Goal: Information Seeking & Learning: Learn about a topic

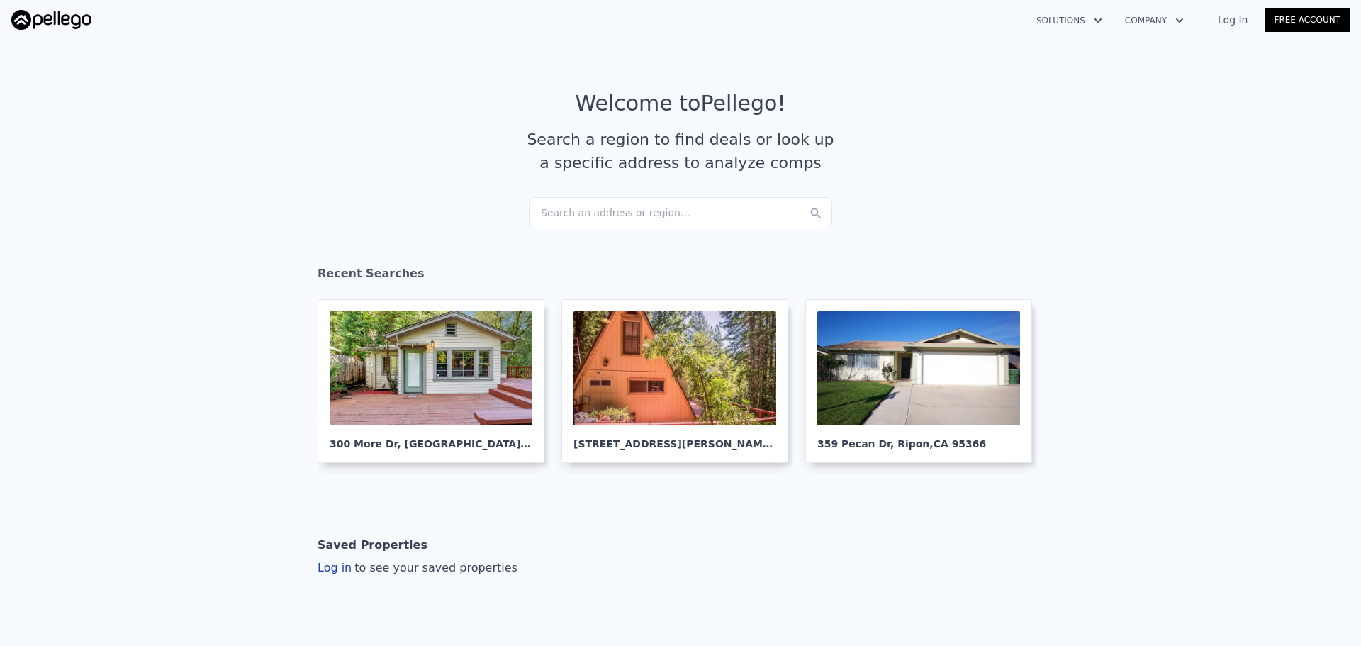
click at [574, 209] on div "Search an address or region..." at bounding box center [680, 212] width 303 height 31
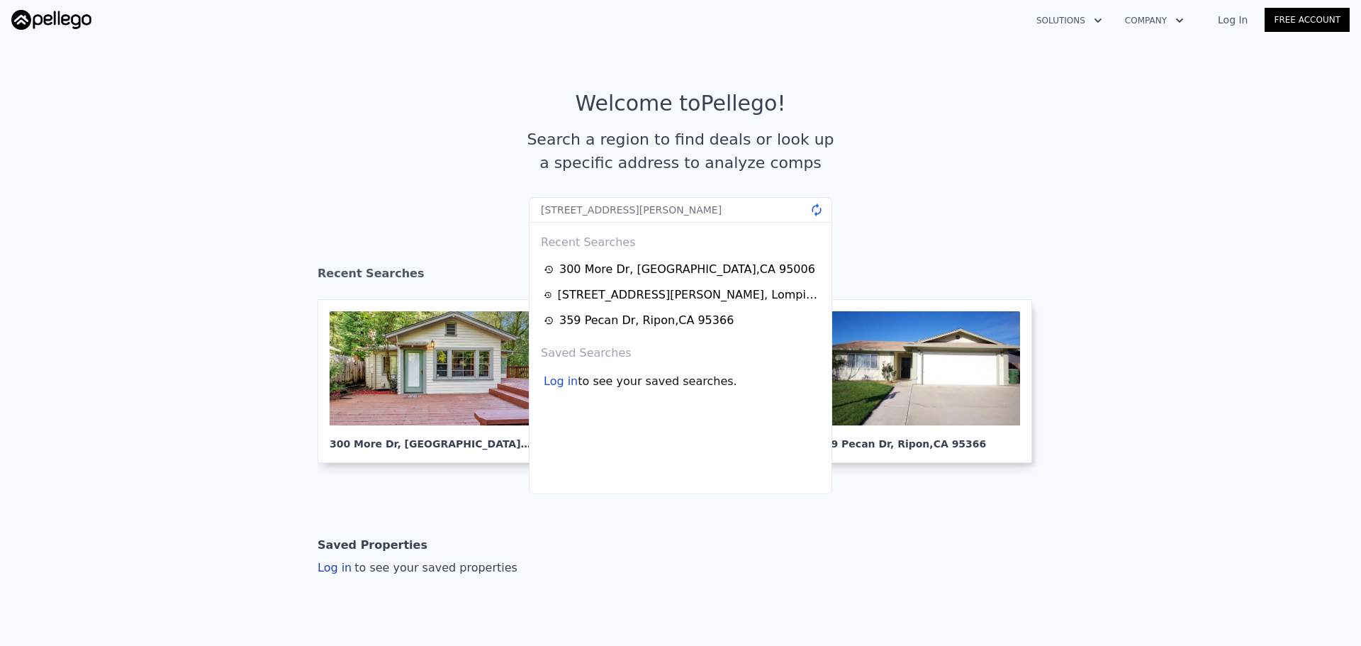
type input "530 Simonton Crest Dr, Lawrenceville, GA 30045"
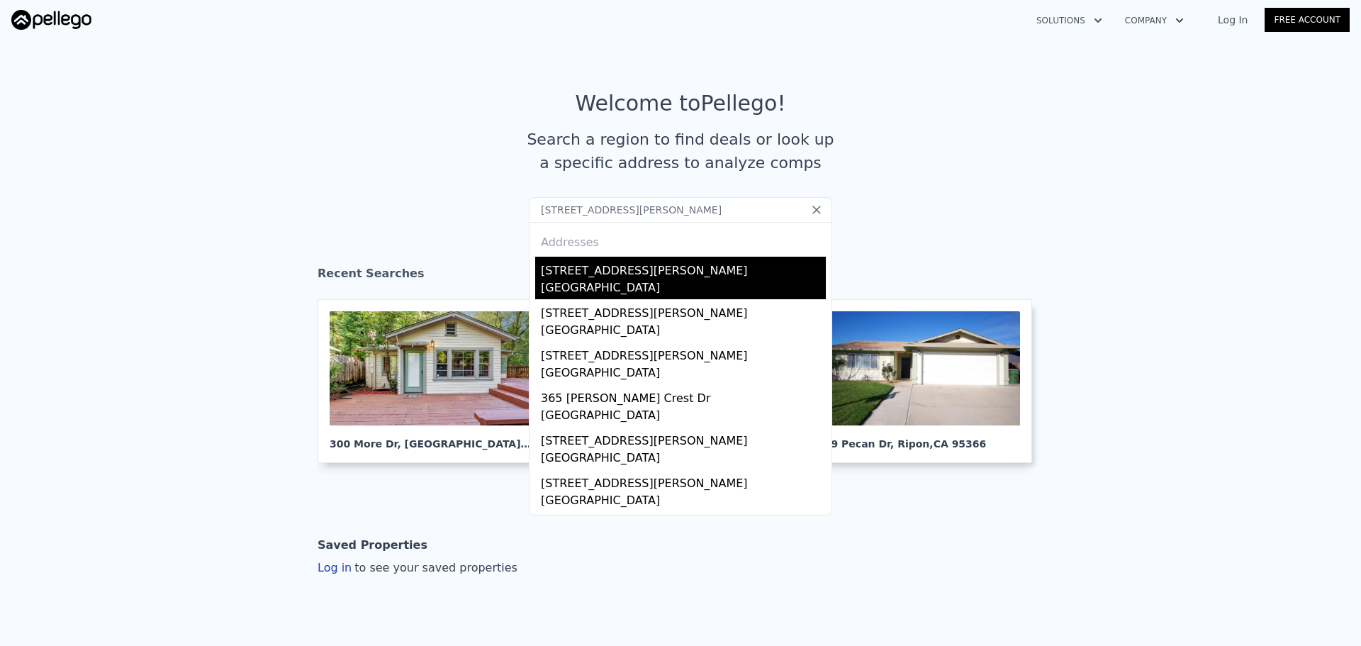
click at [623, 264] on div "[STREET_ADDRESS][PERSON_NAME]" at bounding box center [683, 268] width 285 height 23
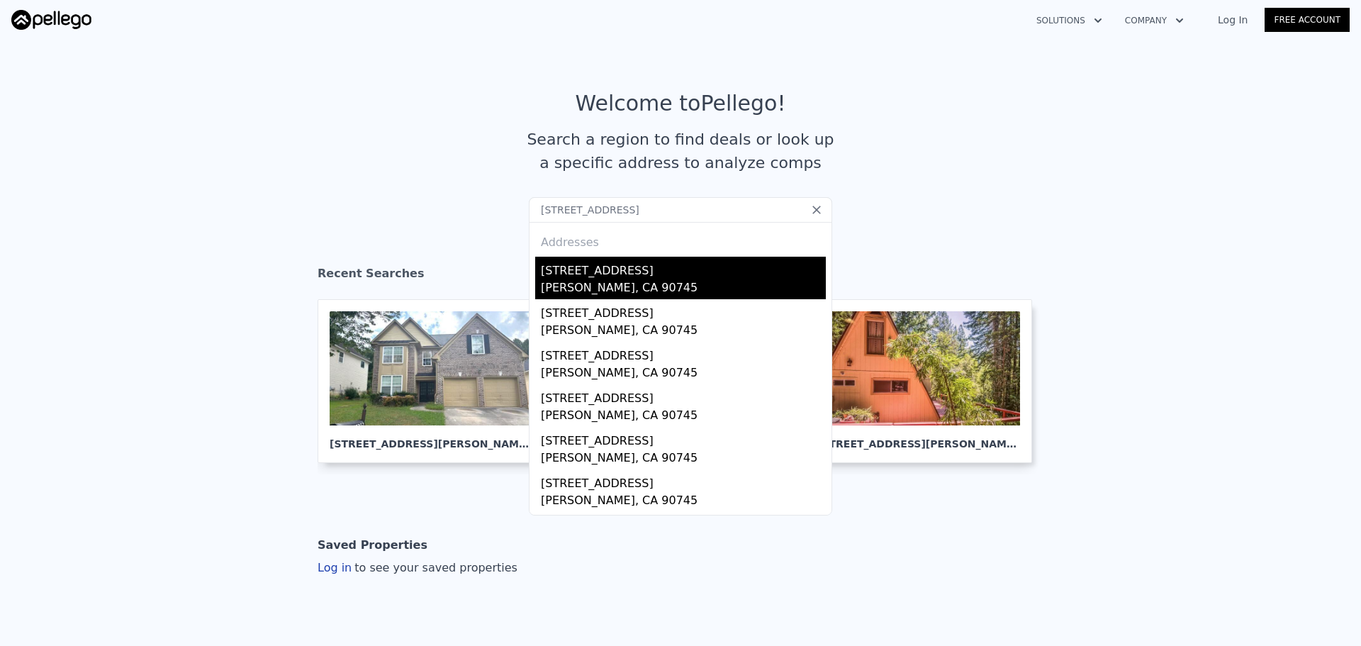
type input "24407 Island Ave, Carson, CA"
click at [564, 287] on div "Carson, CA 90745" at bounding box center [683, 289] width 285 height 20
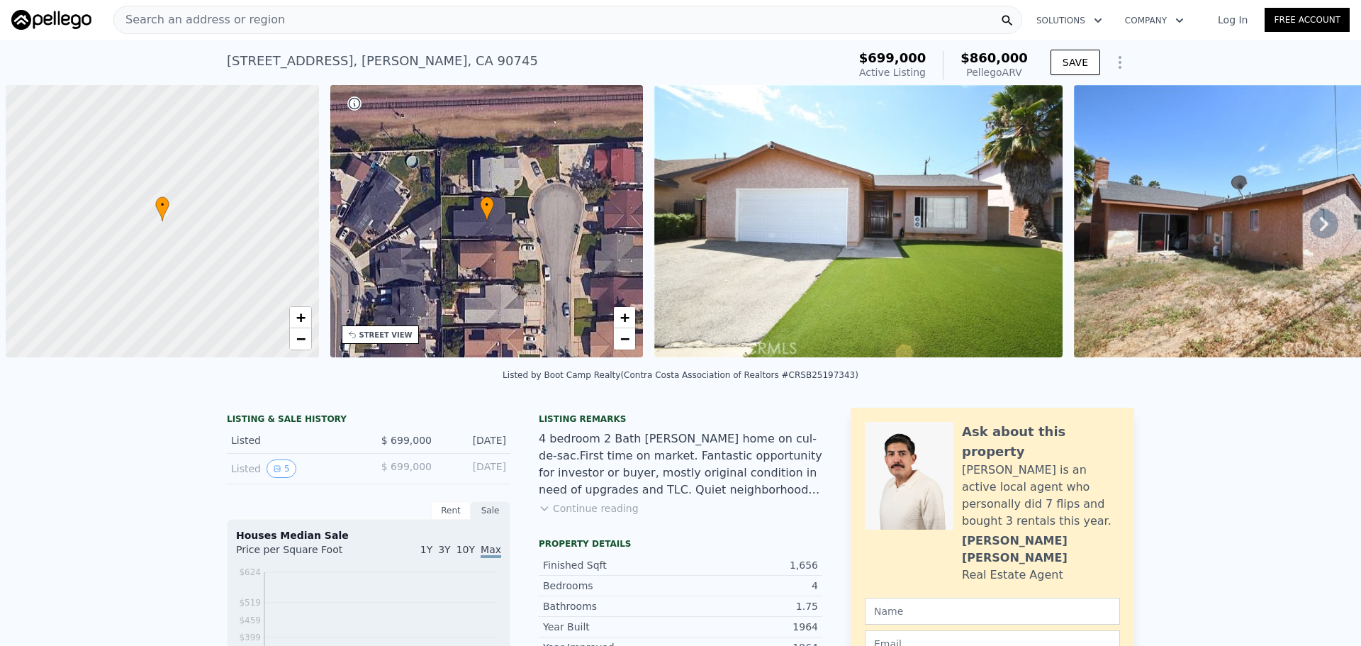
scroll to position [0, 6]
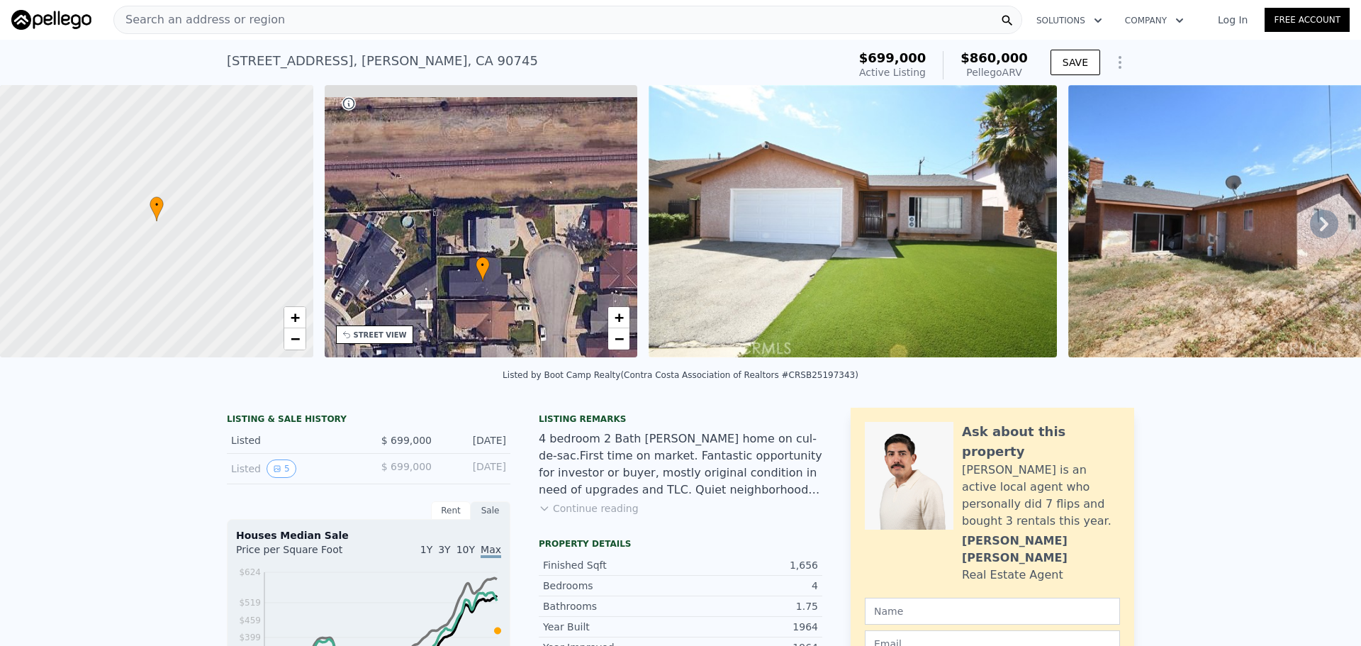
drag, startPoint x: 508, startPoint y: 218, endPoint x: 512, endPoint y: 237, distance: 19.6
click at [512, 237] on div "• + −" at bounding box center [481, 221] width 313 height 272
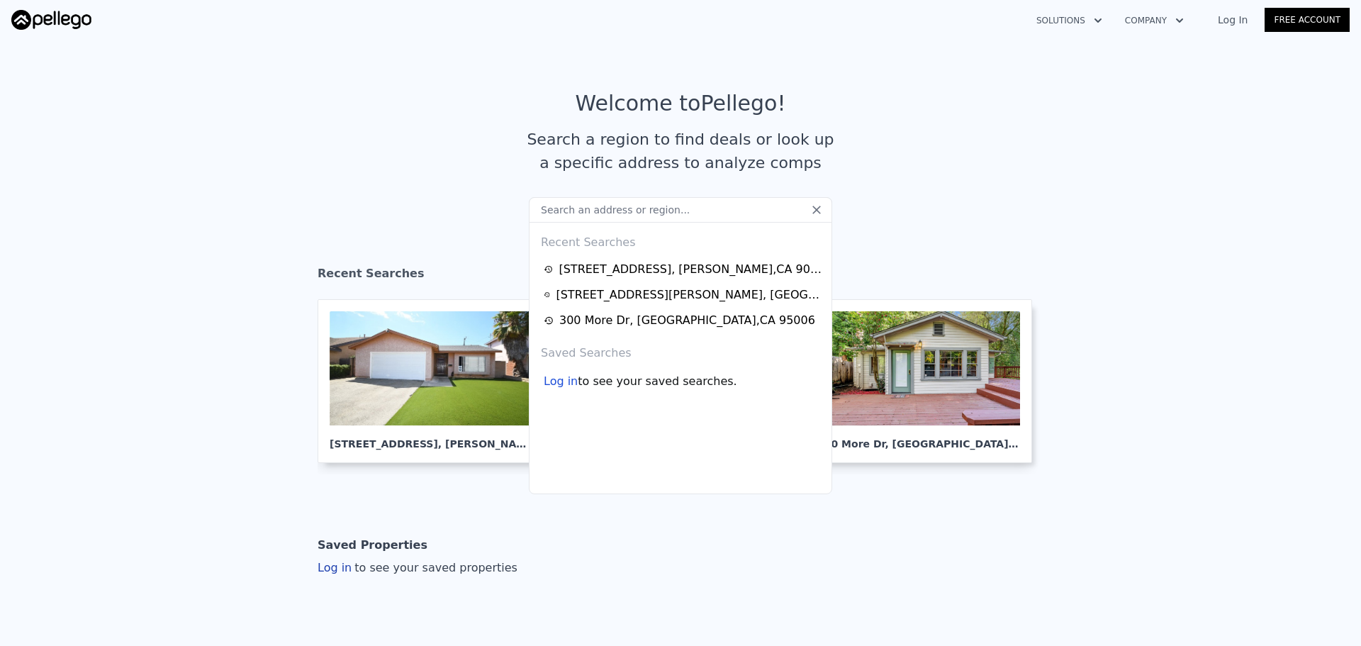
click at [623, 216] on input "text" at bounding box center [680, 210] width 303 height 26
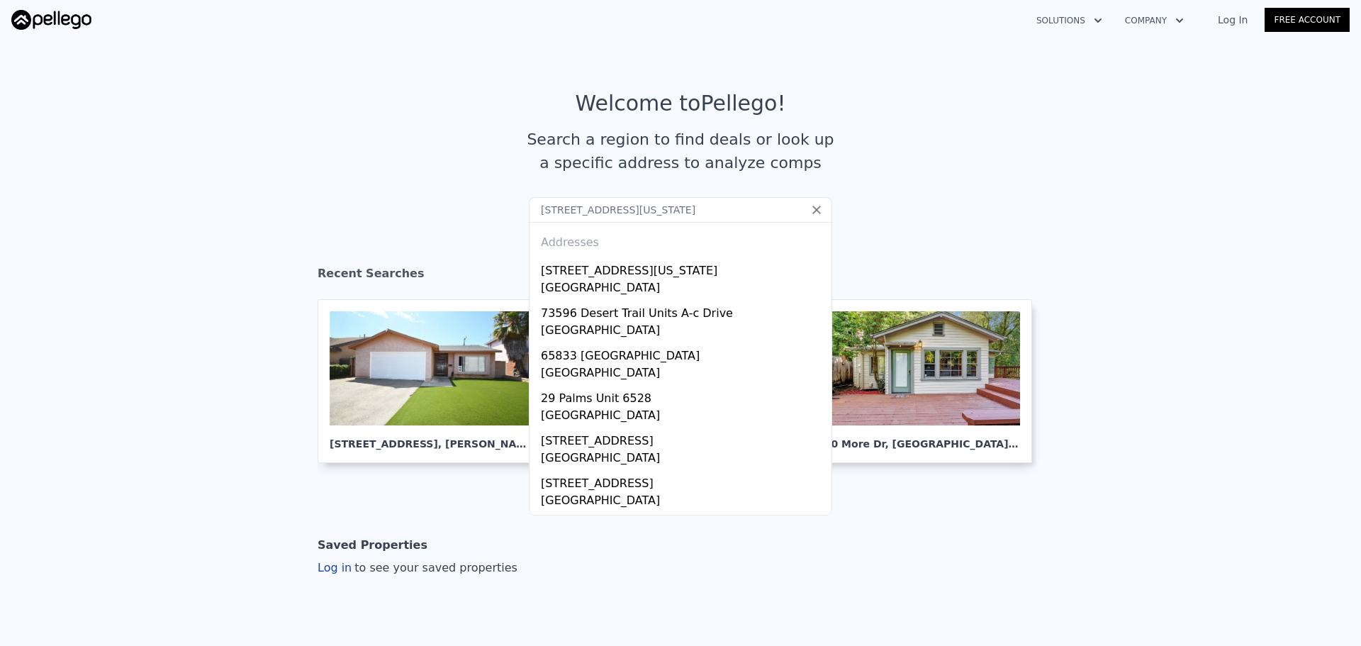
click at [669, 199] on input "4215 Nevada Trails, Twentynine Palms, Ca" at bounding box center [680, 210] width 303 height 26
click at [684, 206] on input "4215 Nevada Trails, Twentynine Palms, Ca" at bounding box center [680, 210] width 303 height 26
paste input "Avenue, 29 Palms, CA 92277"
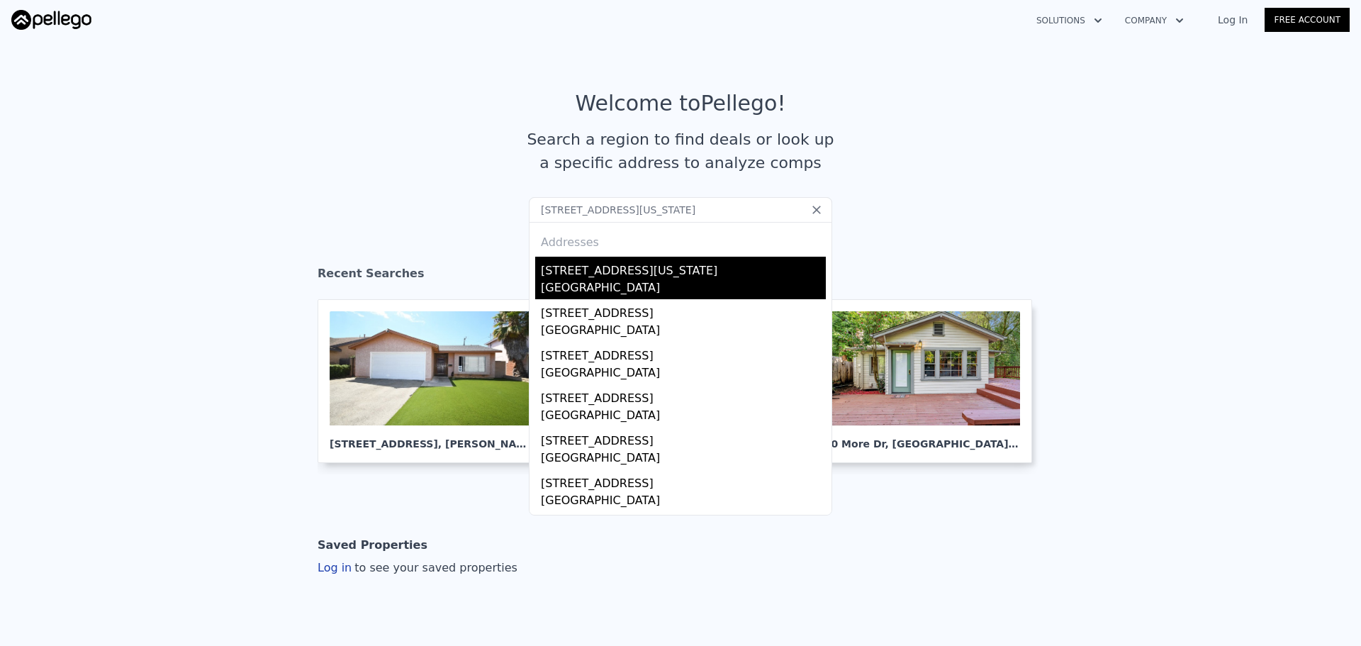
type input "4215 Nevada Trails Avenue, 29 Palms, CA 92277"
click at [676, 282] on div "San Bernardino County, CA 92277" at bounding box center [683, 289] width 285 height 20
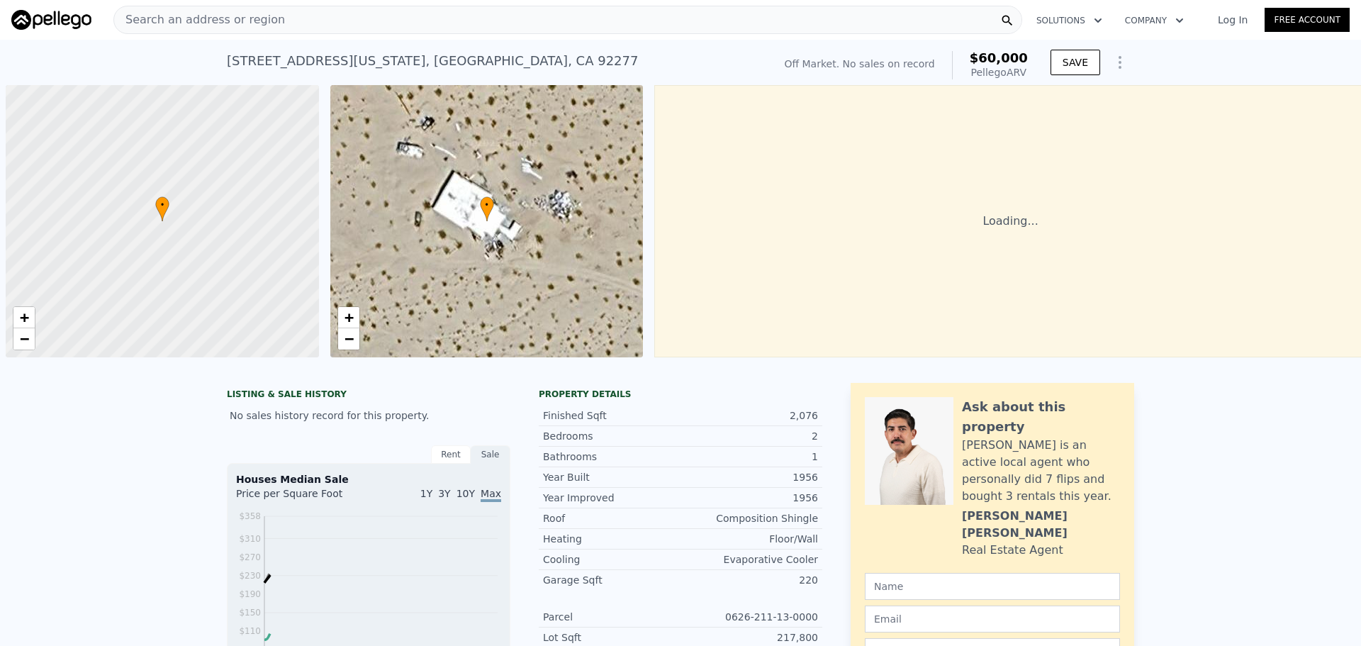
scroll to position [0, 6]
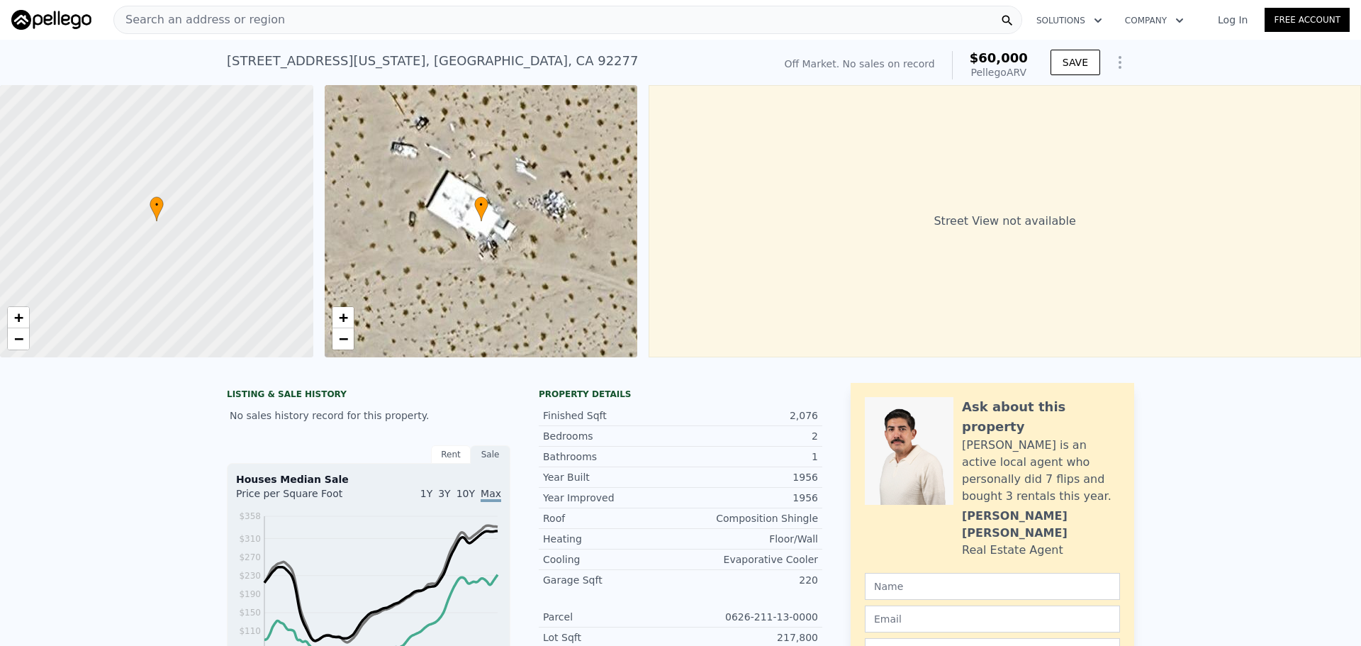
click at [513, 25] on div "Search an address or region" at bounding box center [567, 20] width 909 height 28
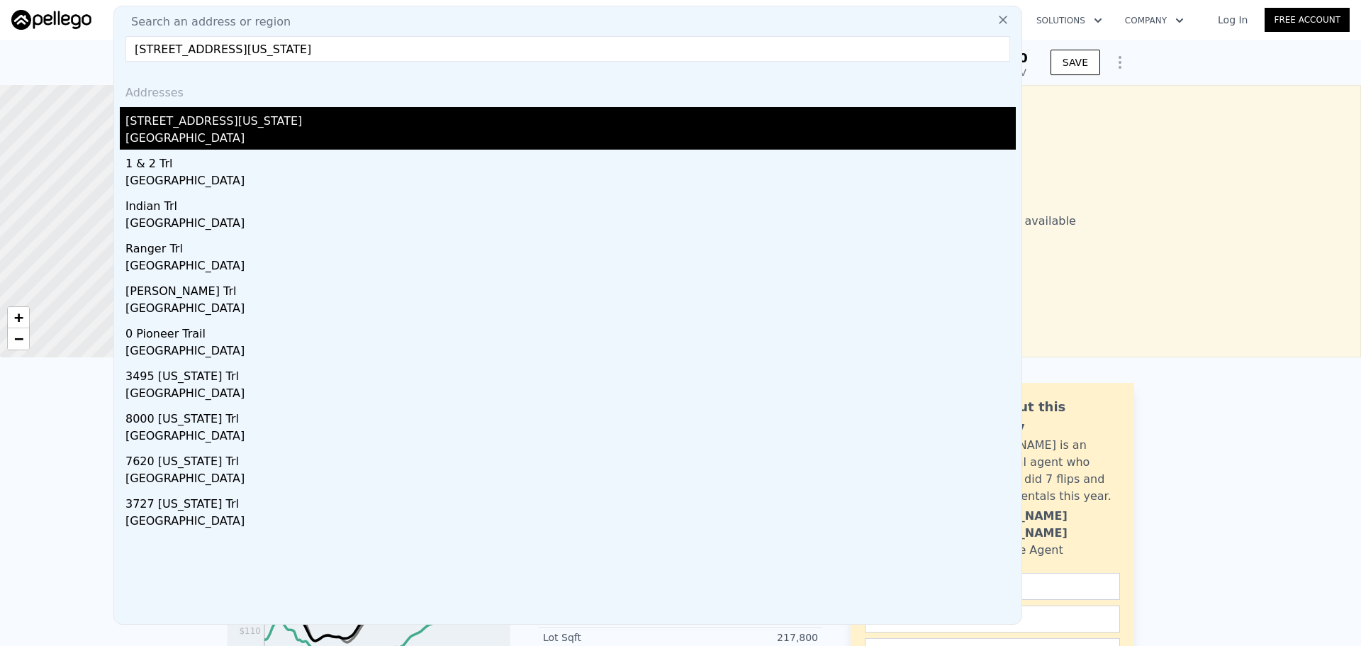
type input "4189 Nevada Trl, Twentynine Palms, CA 92277"
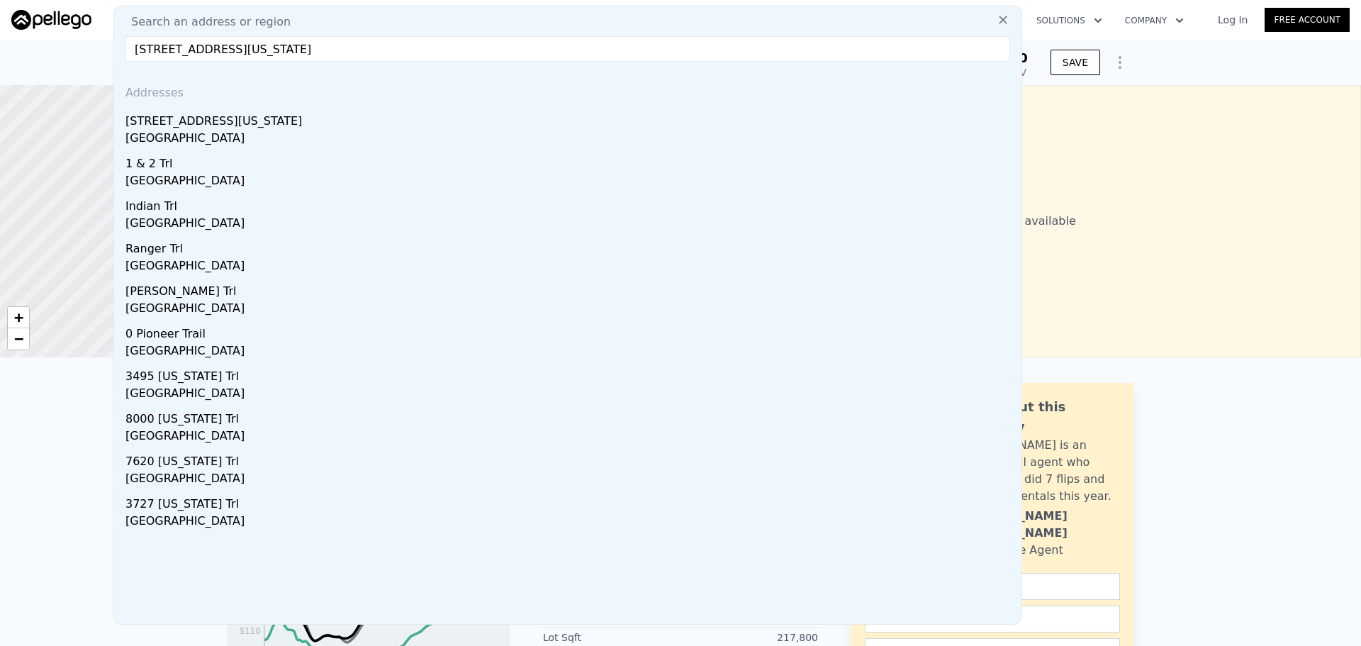
drag, startPoint x: 269, startPoint y: 135, endPoint x: 292, endPoint y: 1, distance: 135.4
click at [269, 134] on div "Twentynine Palms, CA 92277" at bounding box center [571, 140] width 891 height 20
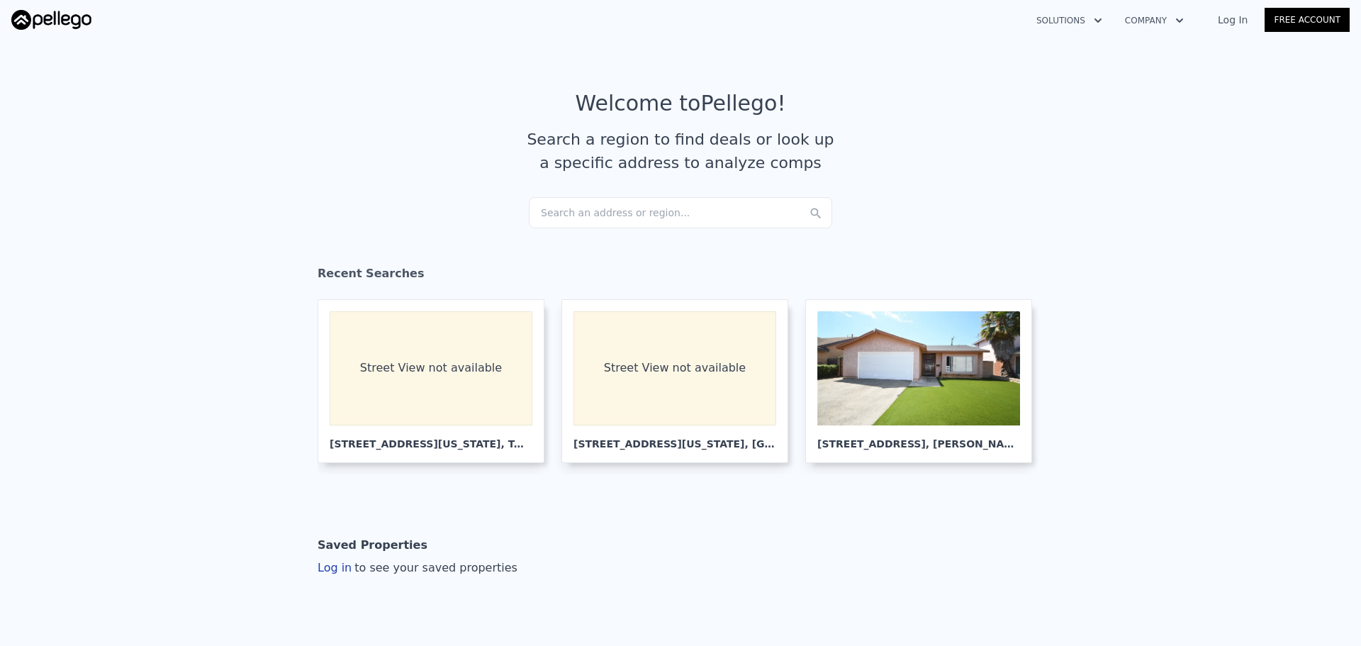
click at [600, 218] on div "Search an address or region..." at bounding box center [680, 212] width 303 height 31
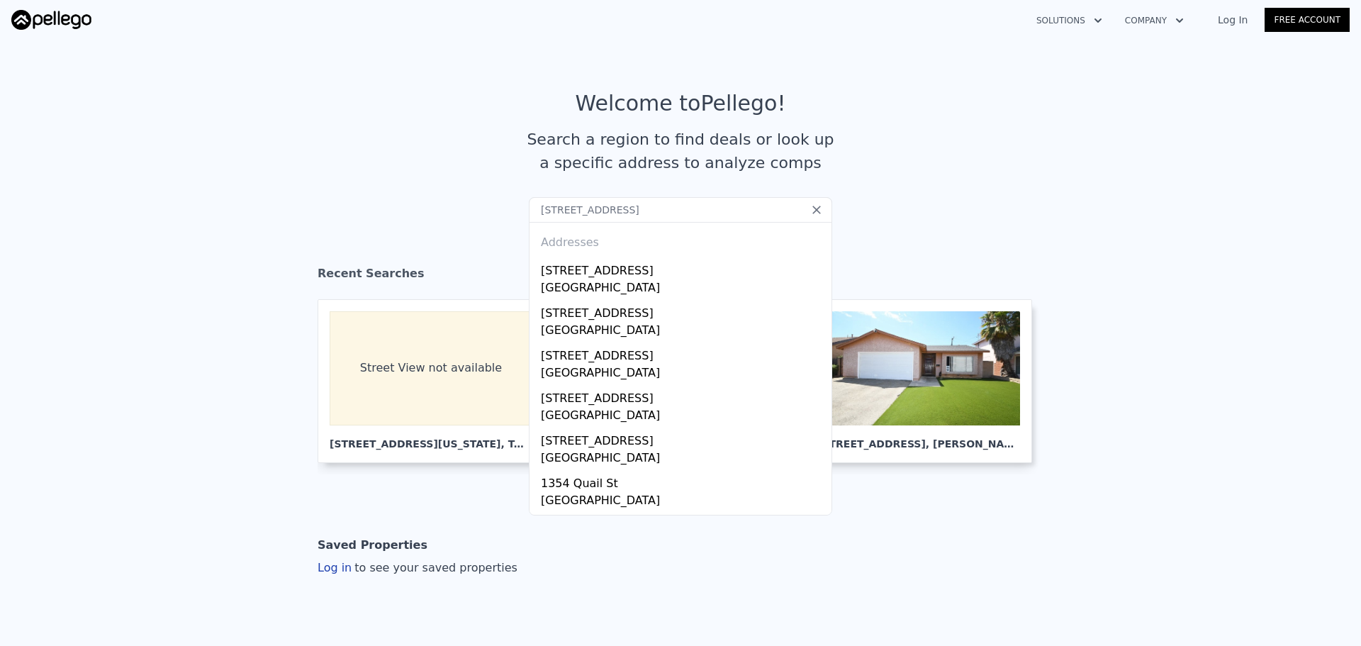
click at [655, 206] on input "1338 Quail St, Los Banos, CA 93635" at bounding box center [680, 210] width 303 height 26
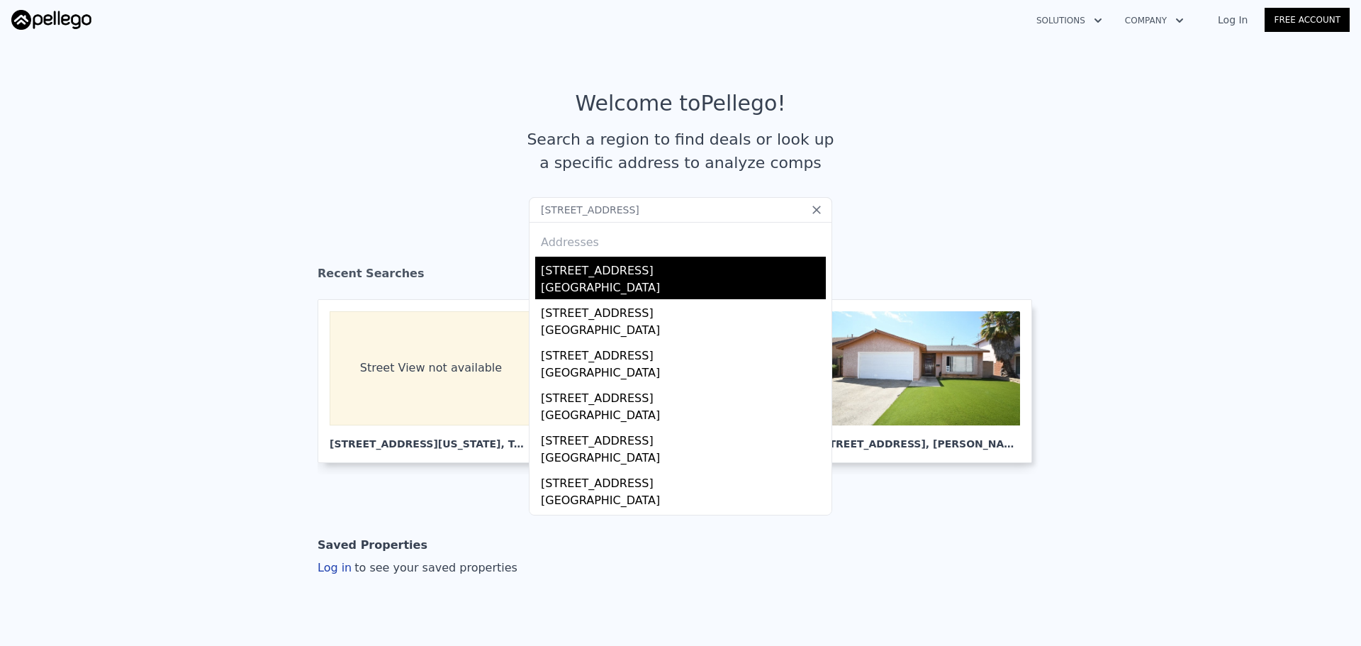
type input "1338 Quail St, , CA 93635"
click at [645, 287] on div "Merced County, CA 93635" at bounding box center [683, 289] width 285 height 20
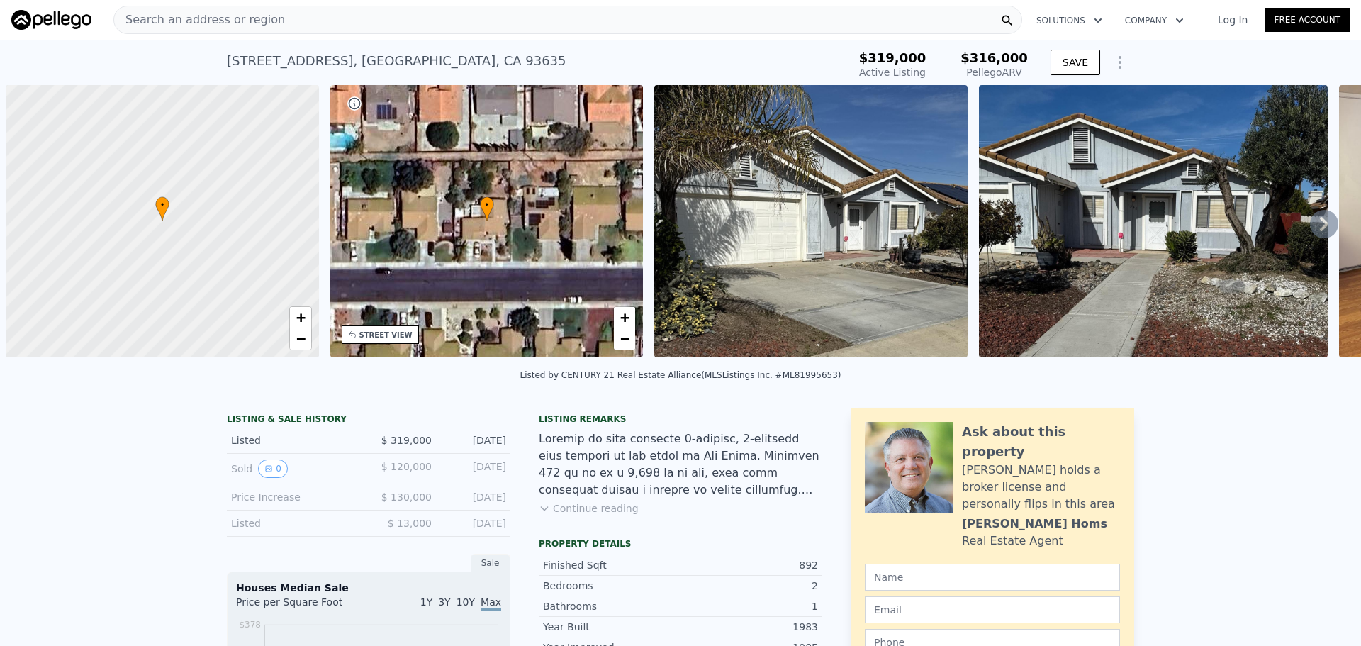
scroll to position [0, 6]
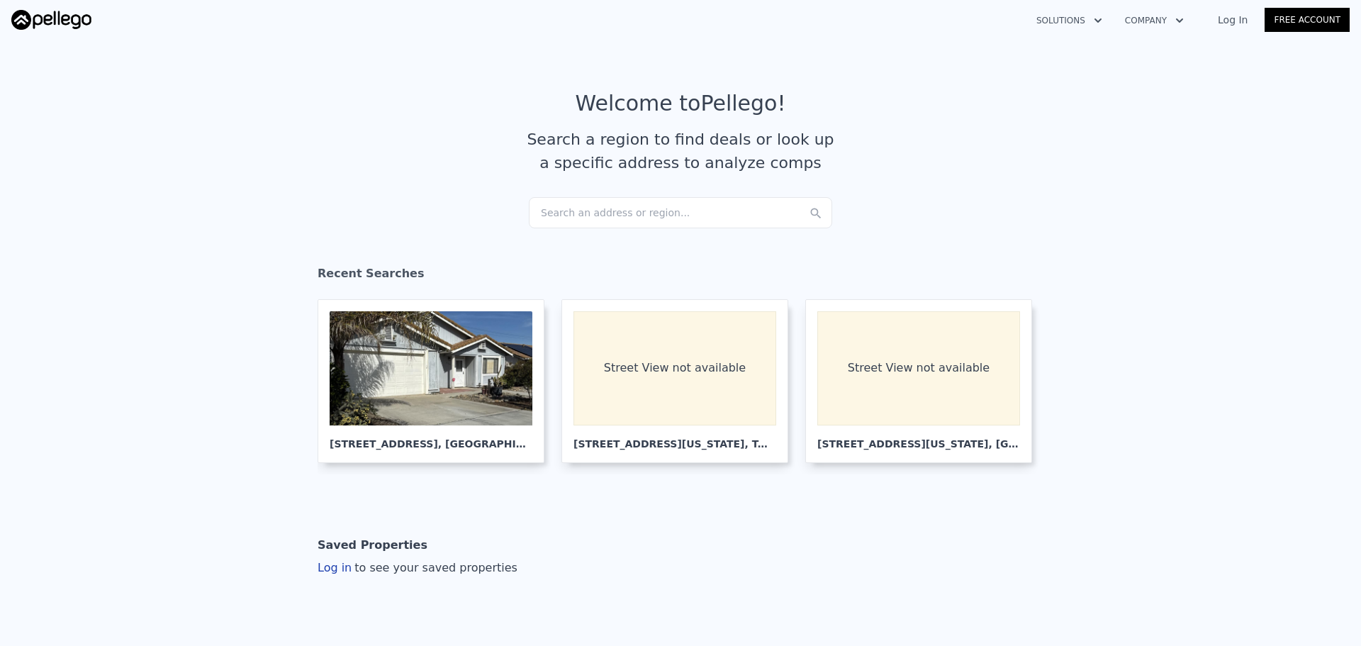
click at [630, 211] on div "Search an address or region..." at bounding box center [680, 212] width 303 height 31
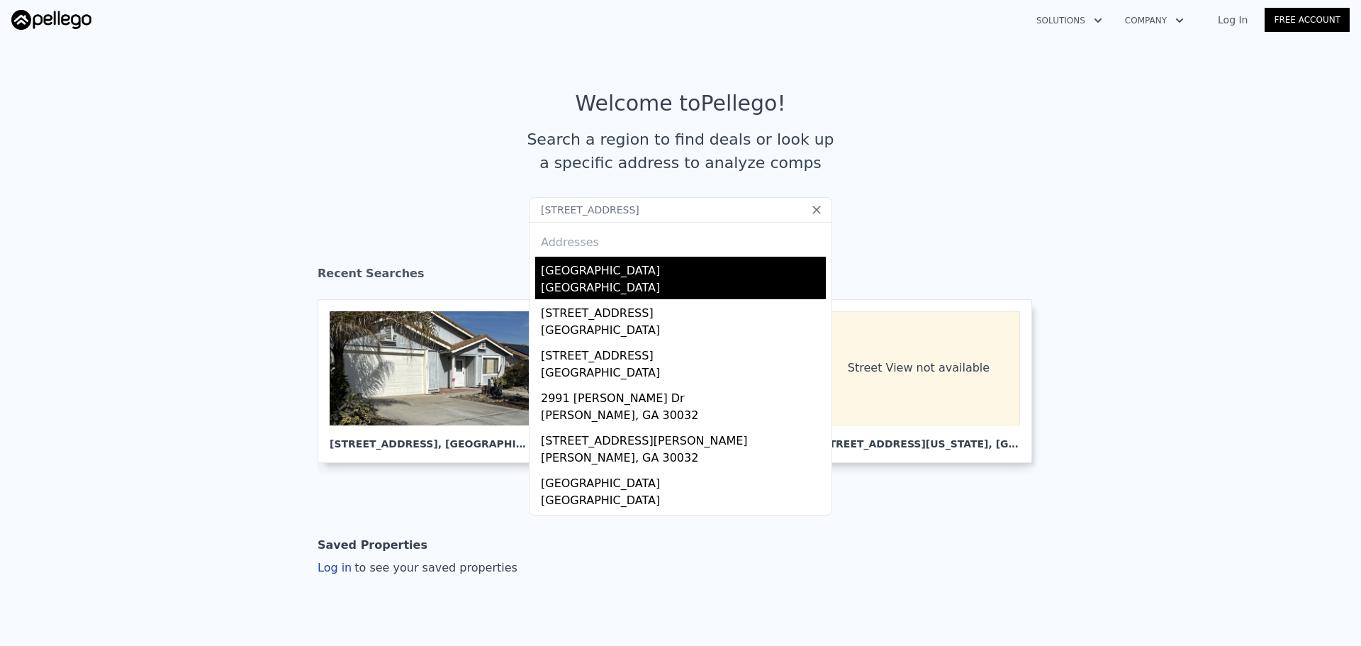
type input "[STREET_ADDRESS]"
click at [569, 273] on div "[GEOGRAPHIC_DATA]" at bounding box center [683, 268] width 285 height 23
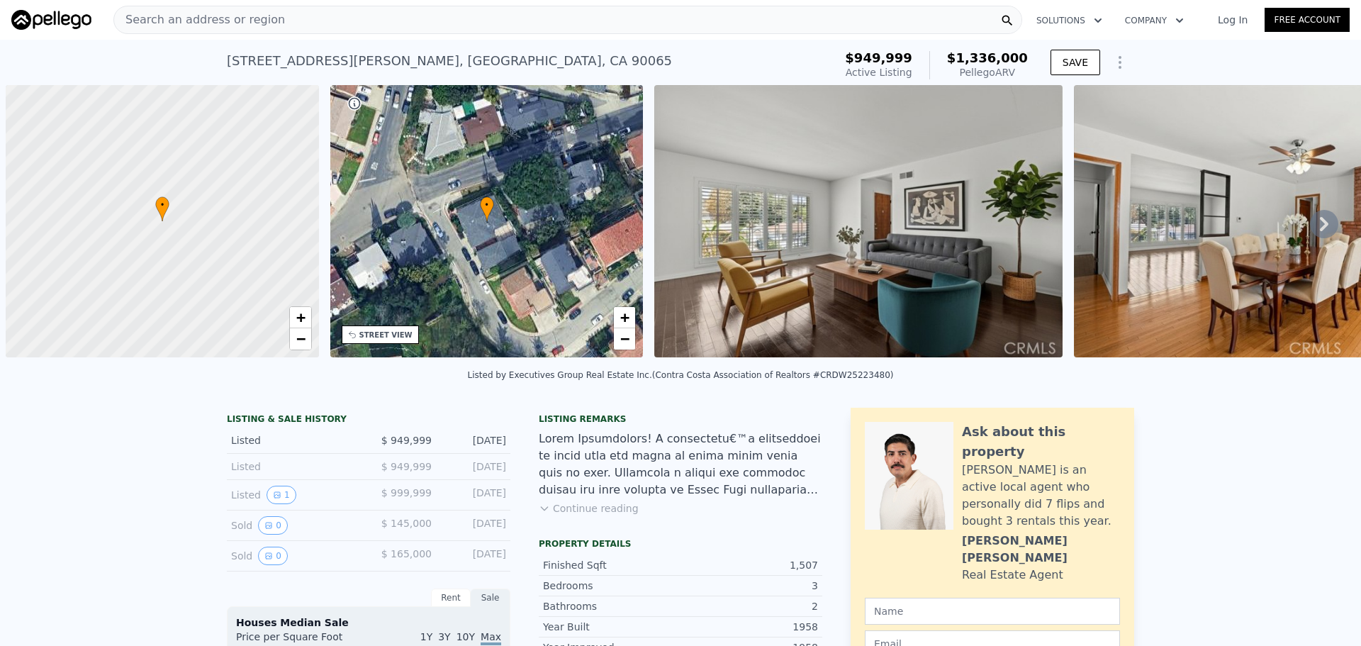
scroll to position [0, 6]
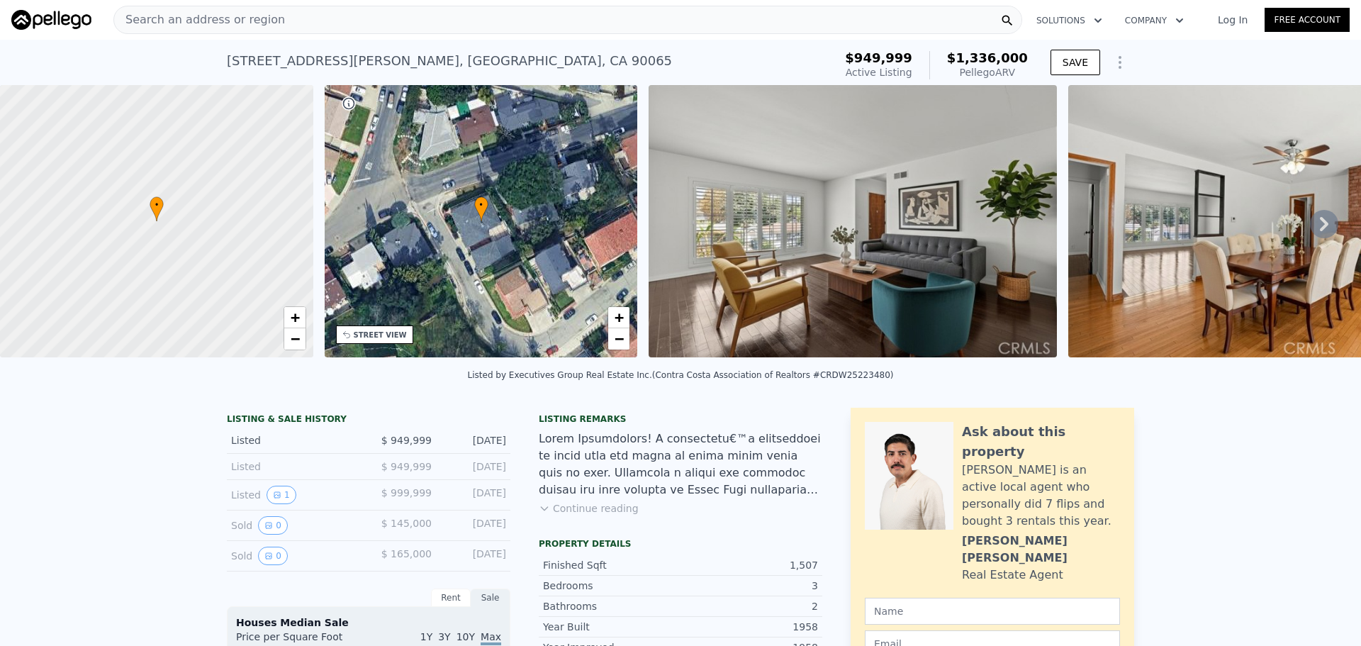
click at [367, 333] on div "STREET VIEW" at bounding box center [380, 335] width 53 height 11
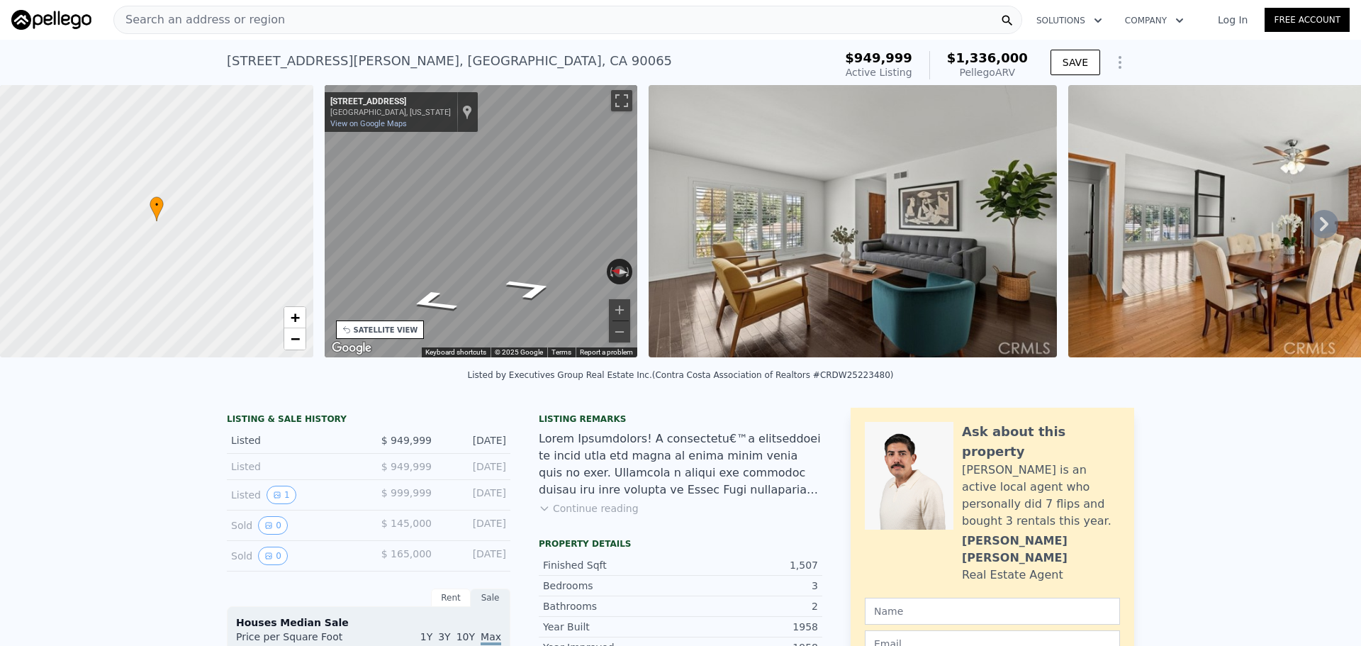
click at [256, 183] on div "• + − • + − STREET VIEW ← Move left → Move right ↑ Move up ↓ Move down + Zoom i…" at bounding box center [680, 223] width 1361 height 277
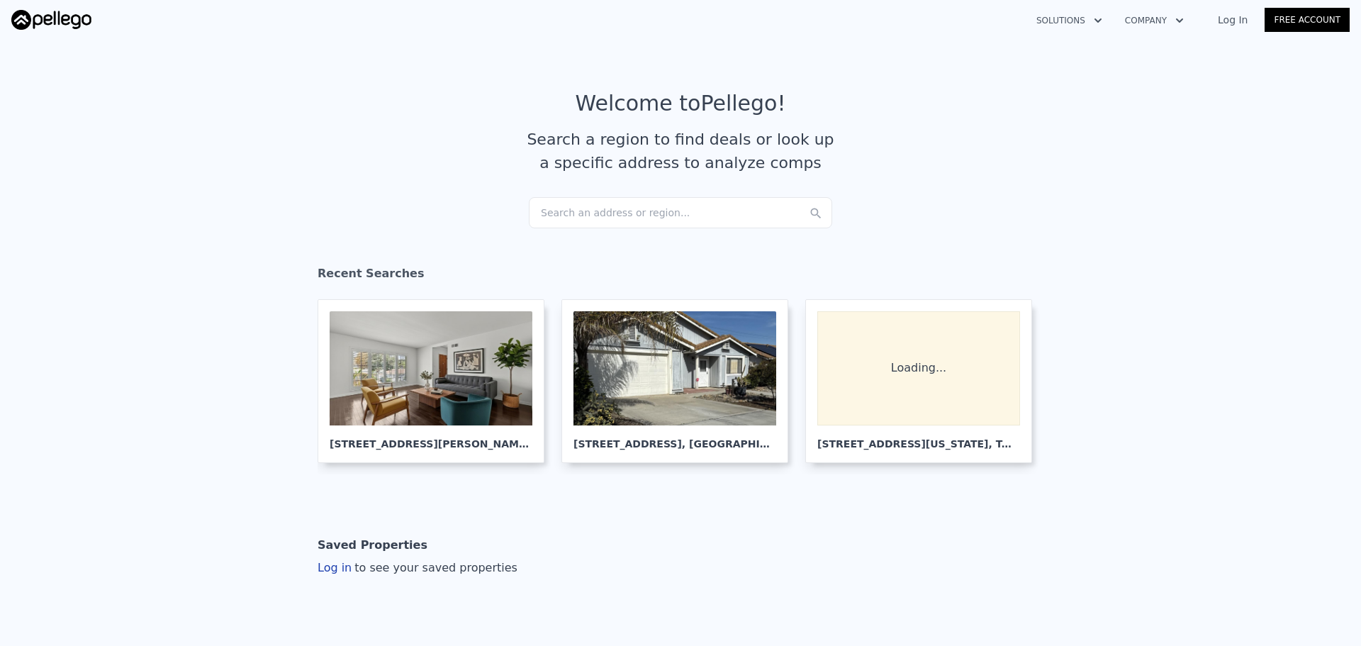
click at [635, 207] on div "Search an address or region..." at bounding box center [680, 212] width 303 height 31
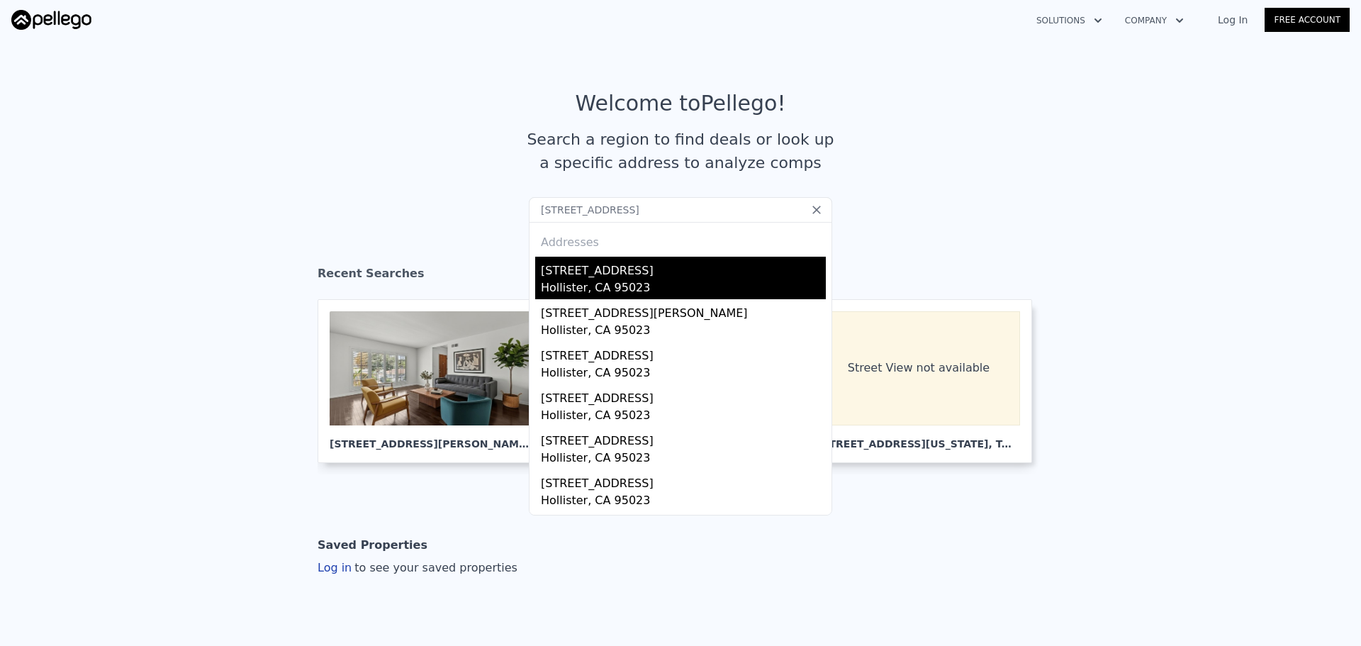
type input "[STREET_ADDRESS]"
click at [564, 274] on div "[STREET_ADDRESS]" at bounding box center [683, 268] width 285 height 23
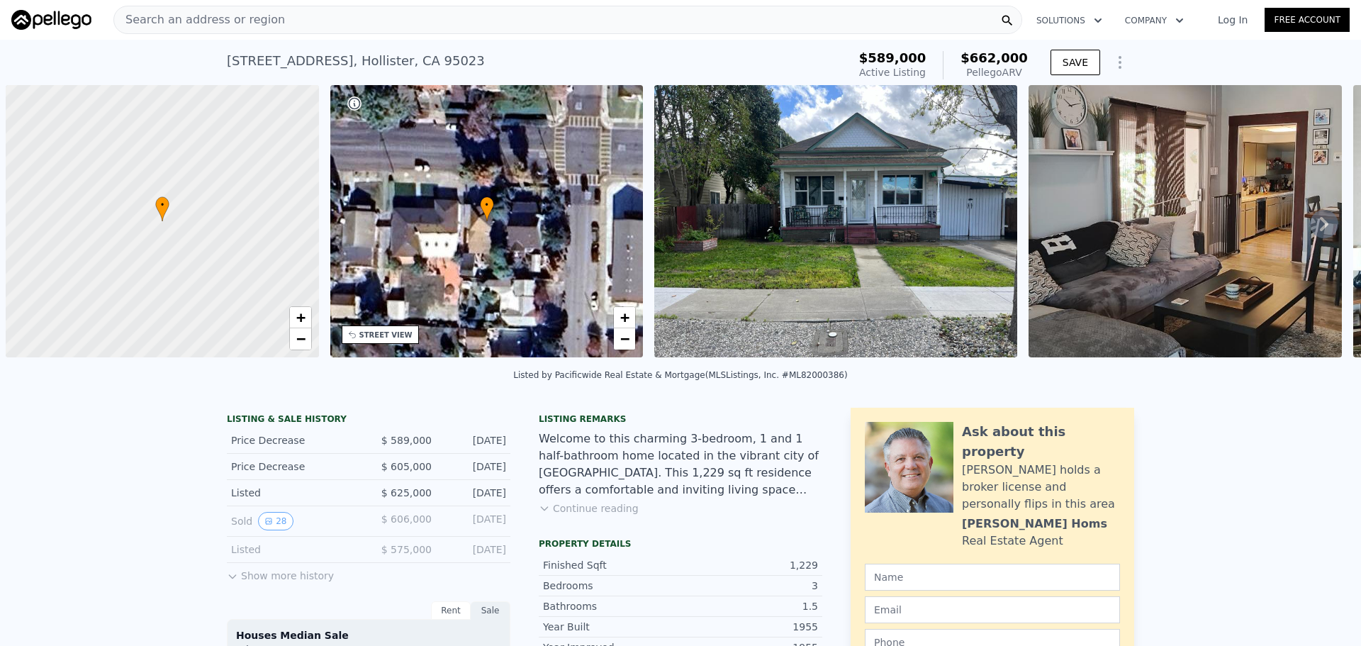
scroll to position [0, 6]
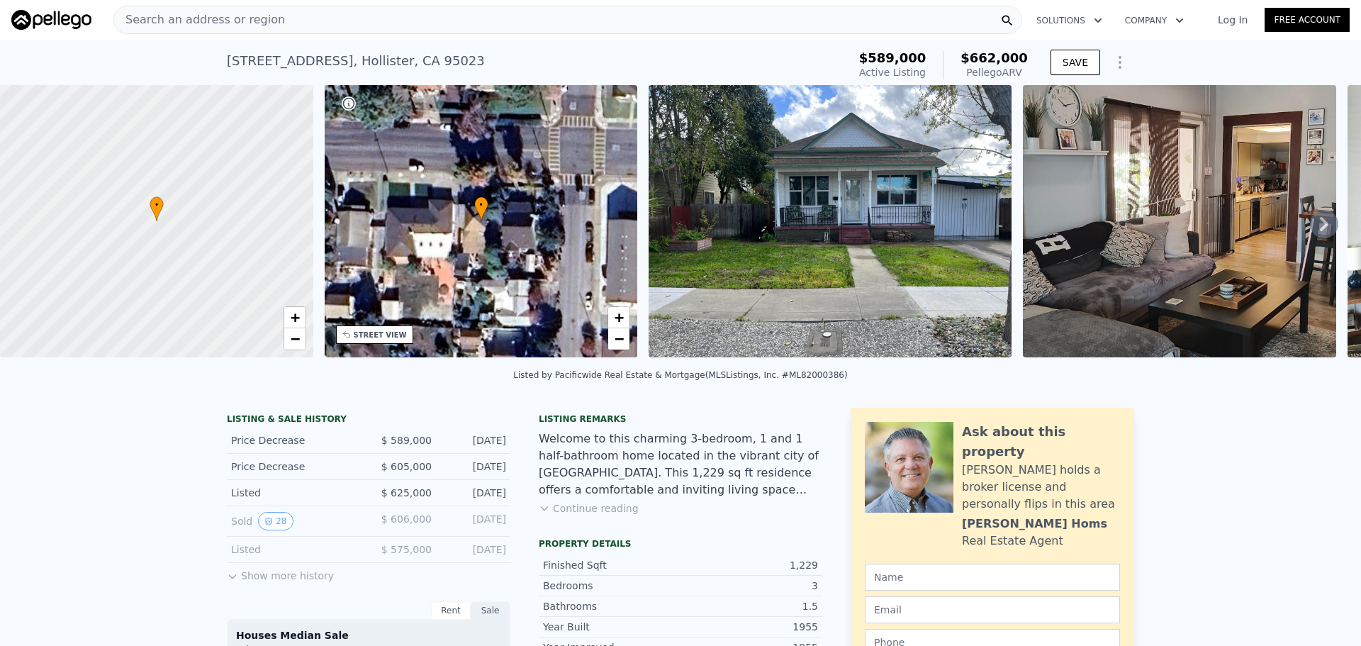
click at [389, 340] on div "STREET VIEW" at bounding box center [374, 334] width 77 height 18
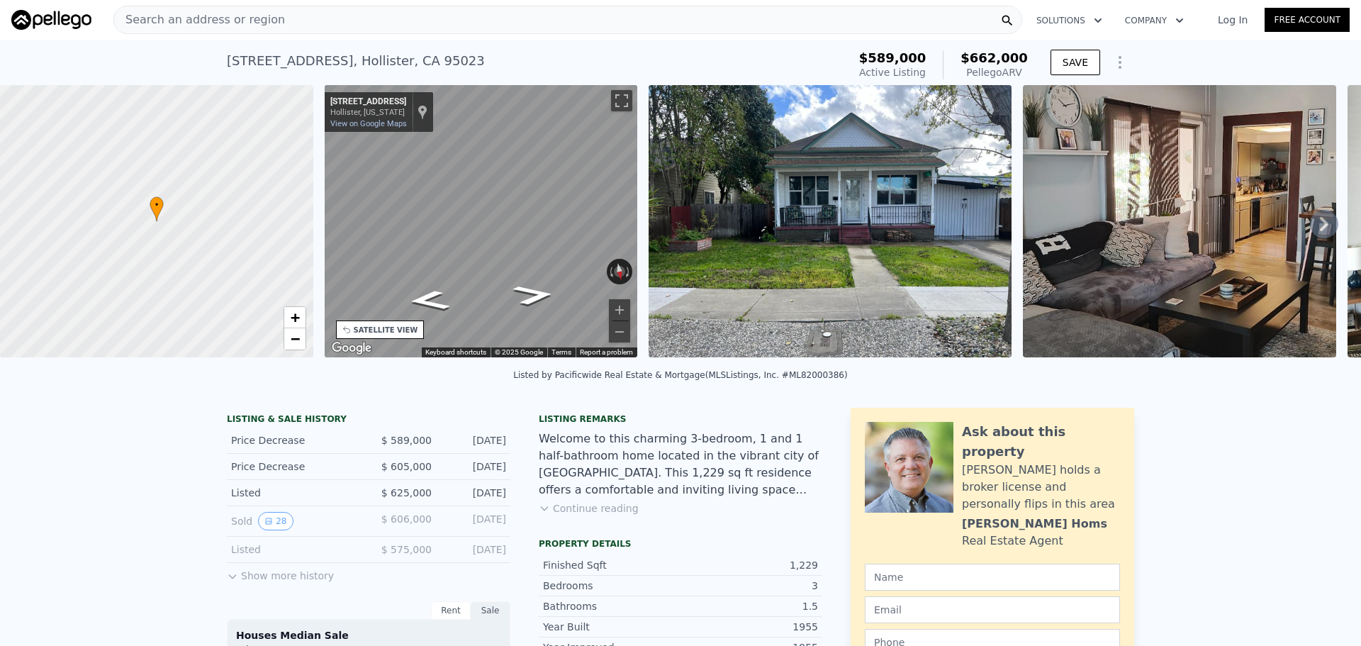
click at [301, 223] on div "• + − • + − STREET VIEW ← Move left → Move right ↑ Move up ↓ Move down + Zoom i…" at bounding box center [680, 223] width 1361 height 277
click at [420, 16] on div "Search an address or region" at bounding box center [567, 20] width 909 height 28
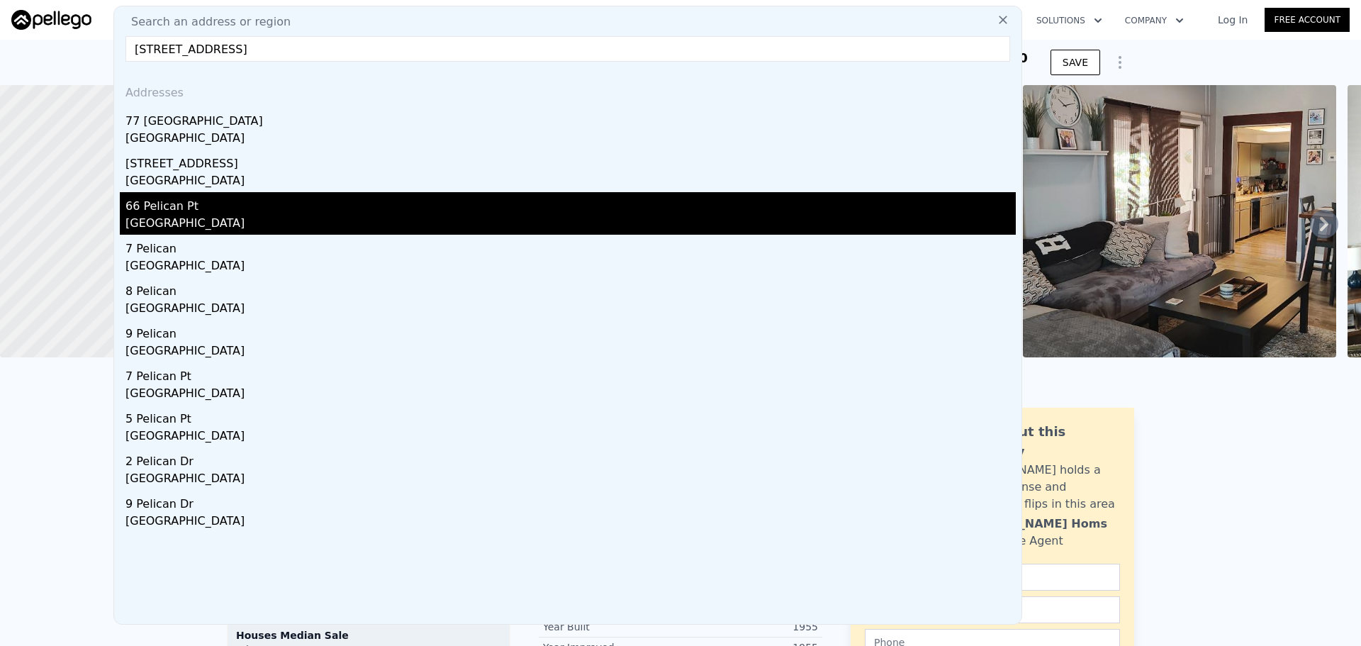
type input "[STREET_ADDRESS]"
click at [260, 213] on div "66 Pelican Pt" at bounding box center [571, 203] width 891 height 23
